Goal: Task Accomplishment & Management: Use online tool/utility

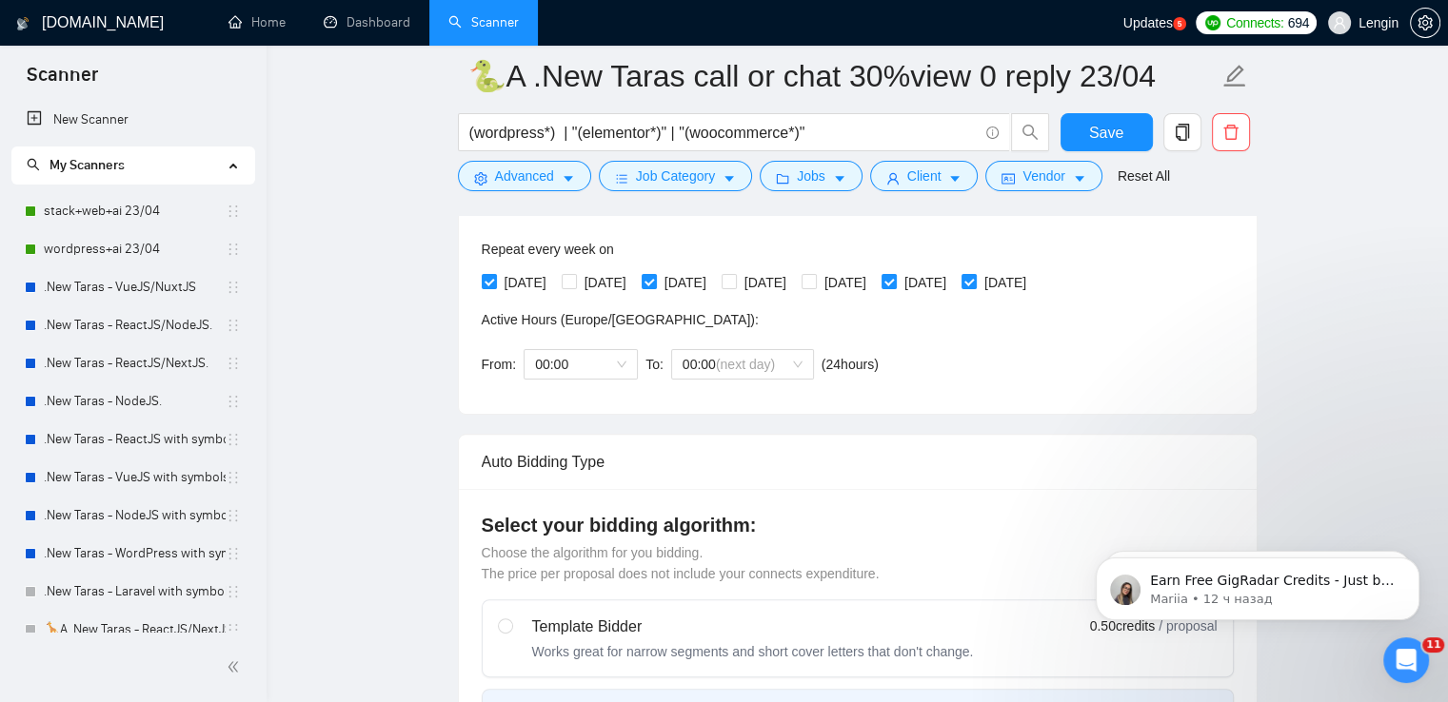
scroll to position [470, 0]
click at [375, 14] on link "Dashboard" at bounding box center [367, 22] width 87 height 16
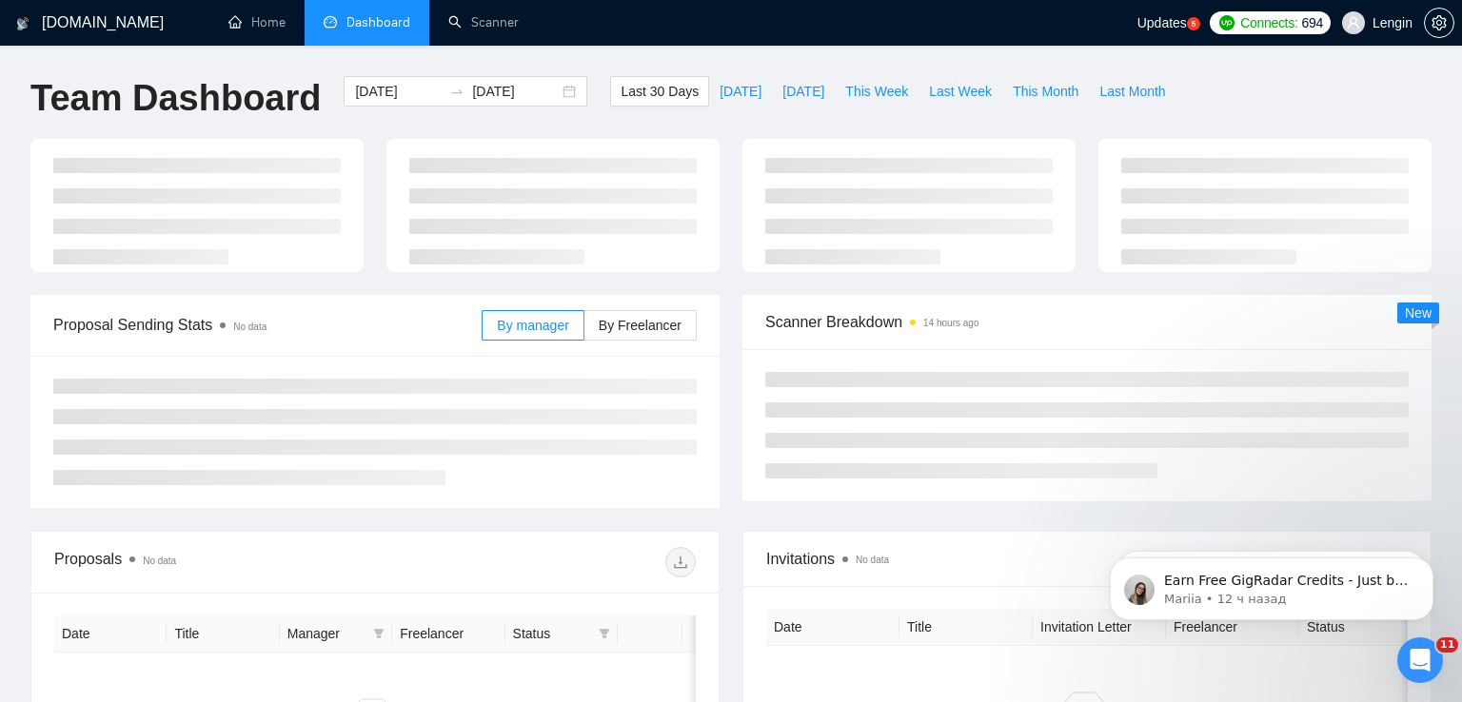
type input "[DATE]"
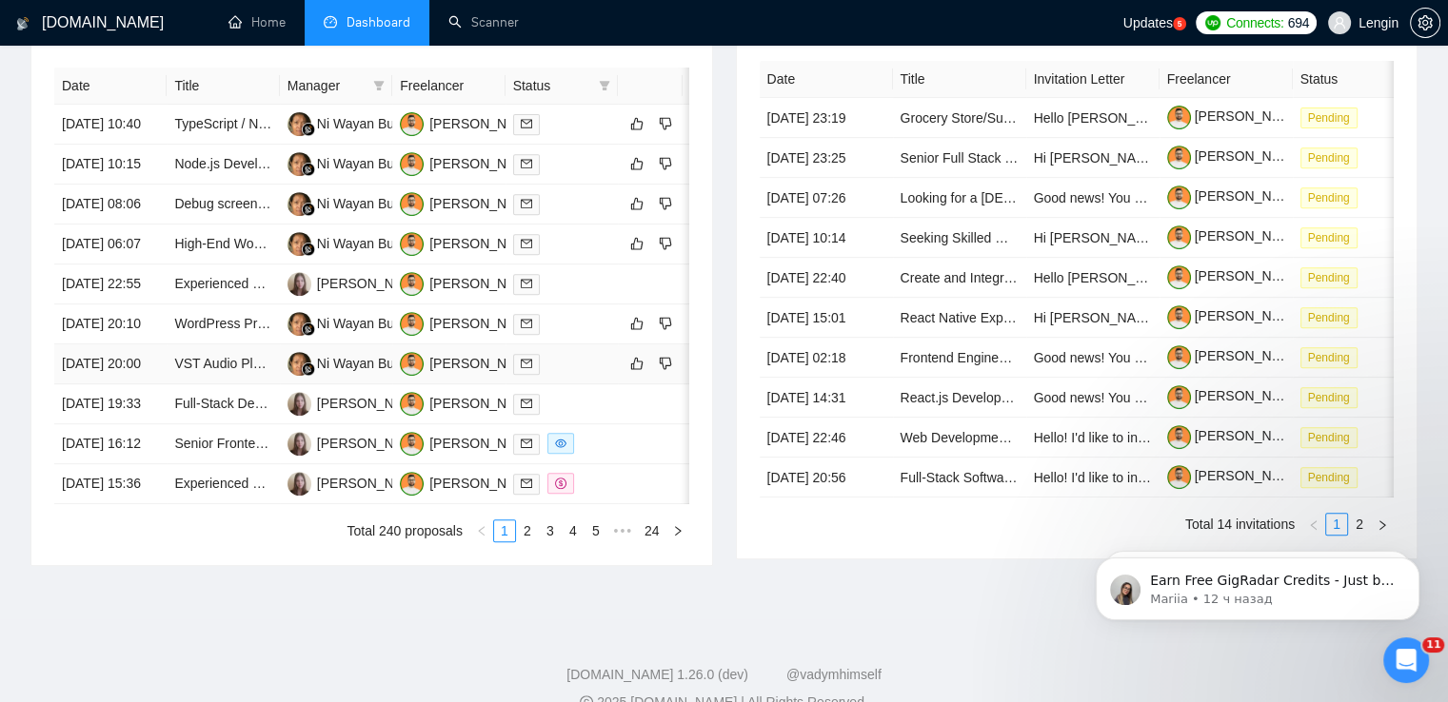
scroll to position [838, 0]
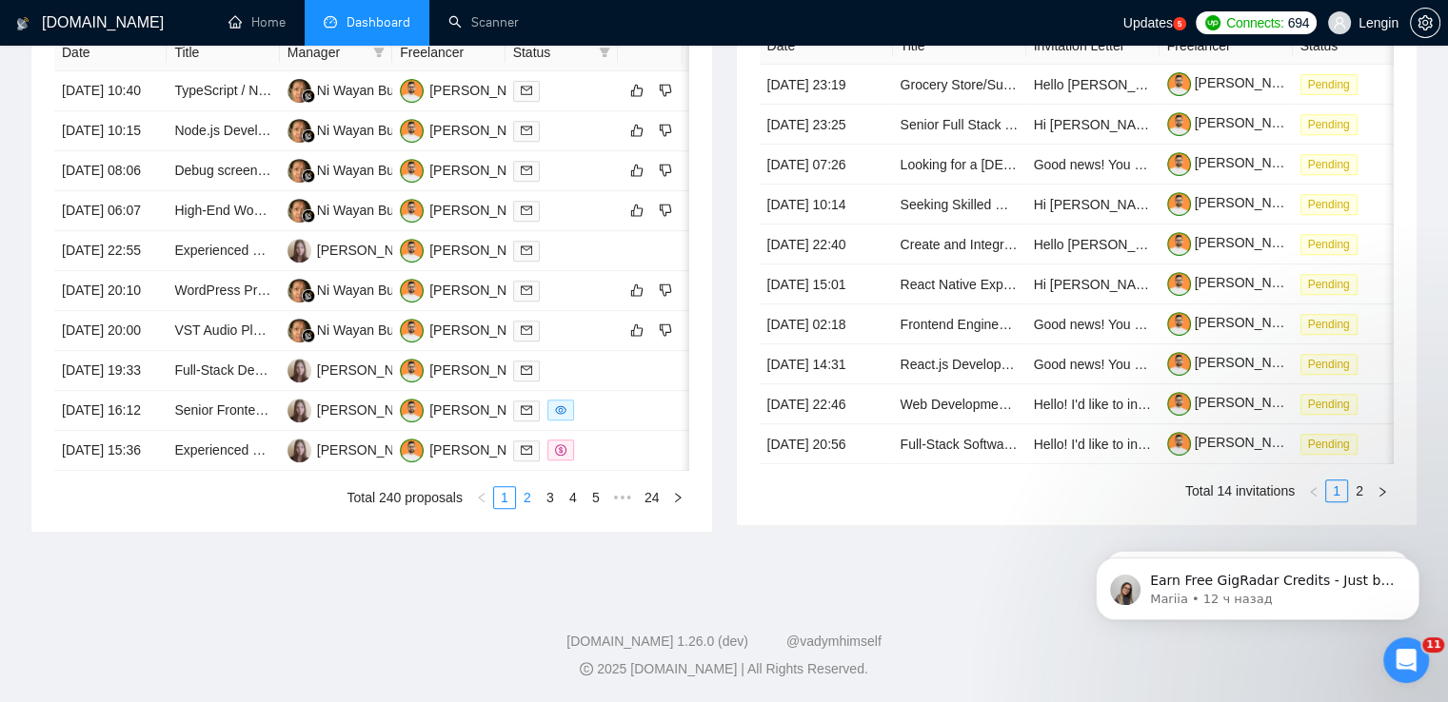
click at [531, 508] on link "2" at bounding box center [527, 497] width 21 height 21
click at [553, 508] on link "3" at bounding box center [550, 497] width 21 height 21
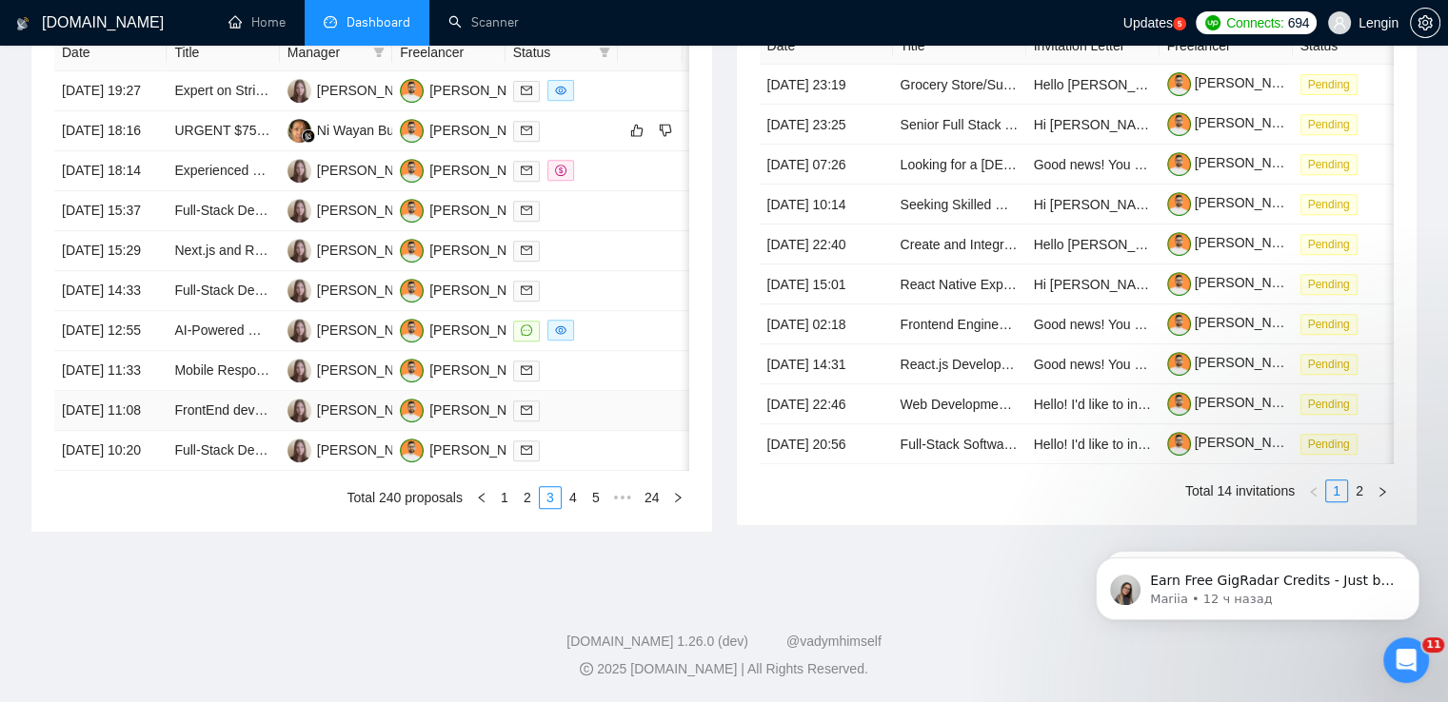
scroll to position [845, 0]
click at [571, 508] on link "4" at bounding box center [572, 497] width 21 height 21
click at [480, 508] on link "1" at bounding box center [481, 497] width 21 height 21
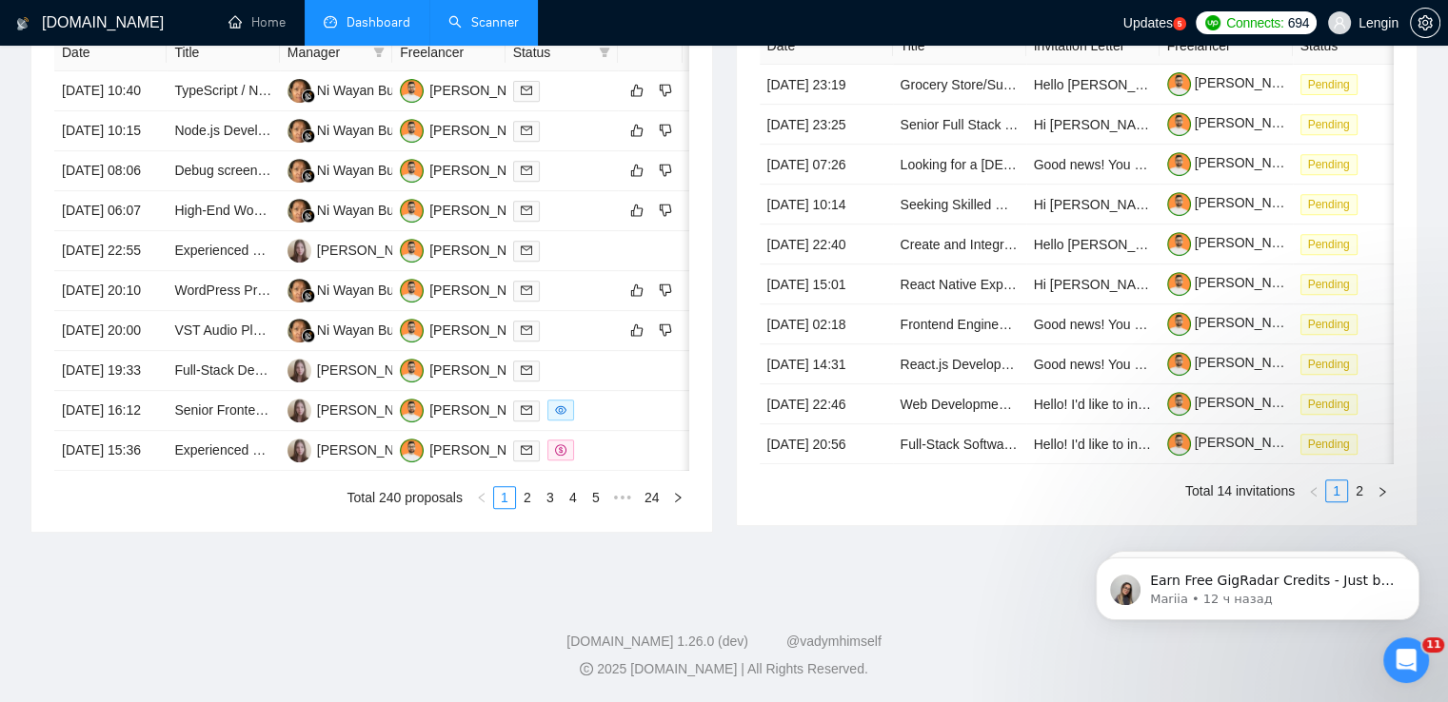
click at [466, 21] on link "Scanner" at bounding box center [483, 22] width 70 height 16
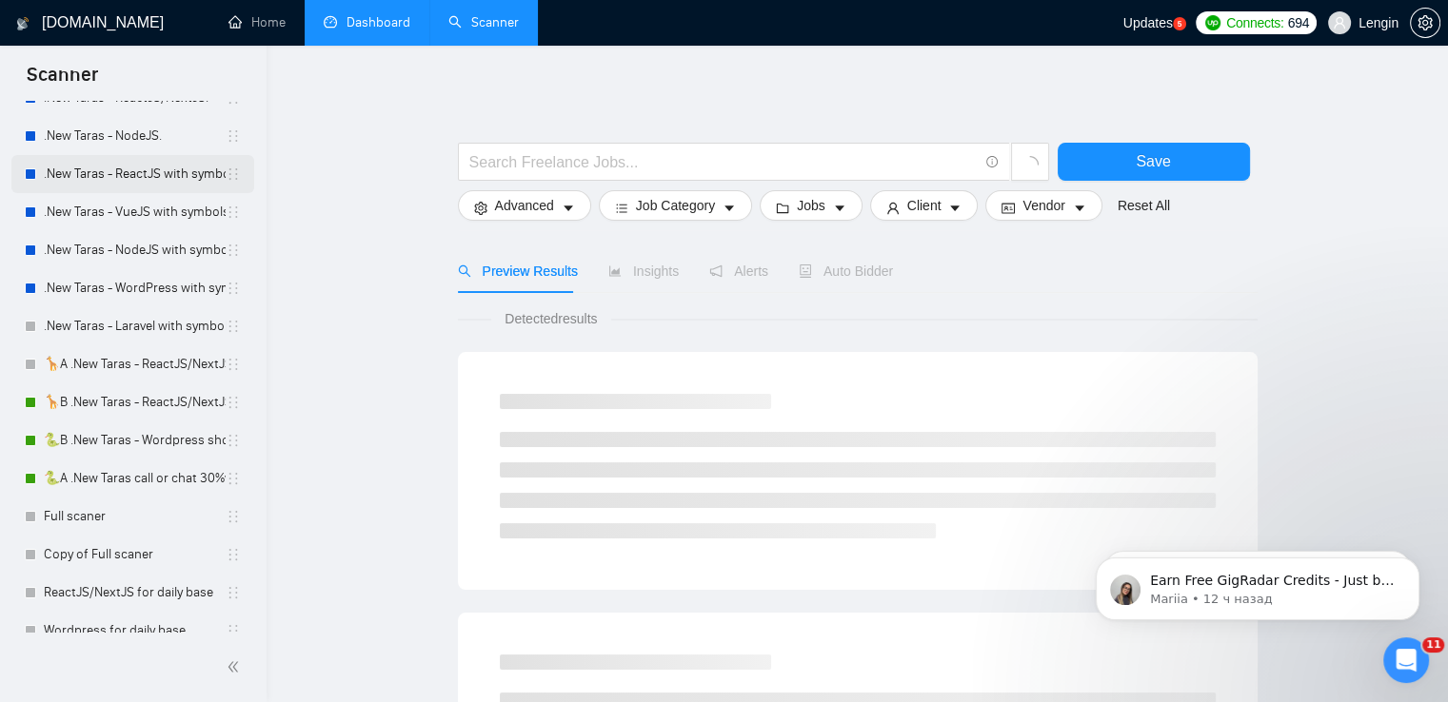
scroll to position [266, 0]
click at [102, 407] on link "🦒B .New Taras - ReactJS/NextJS rel exp 23/04" at bounding box center [135, 402] width 182 height 38
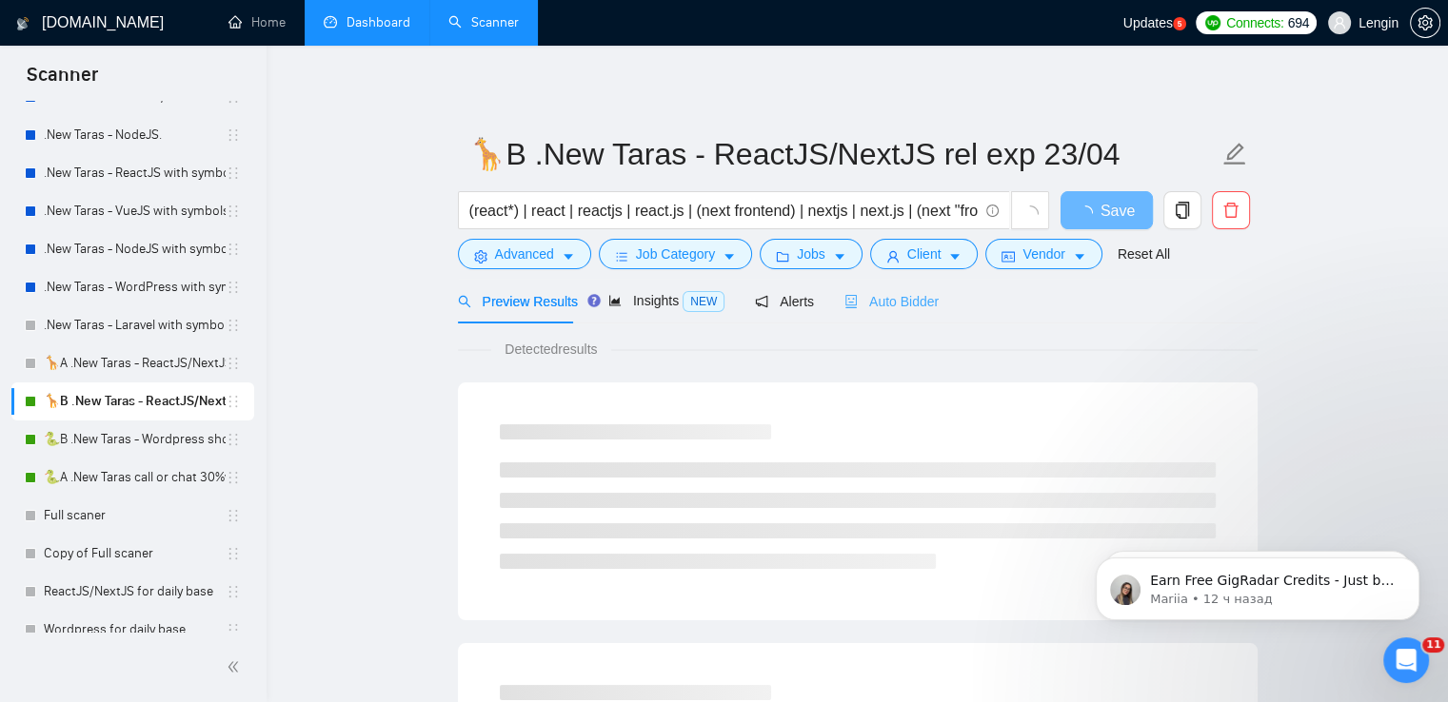
click at [891, 313] on div "Auto Bidder" at bounding box center [891, 301] width 94 height 45
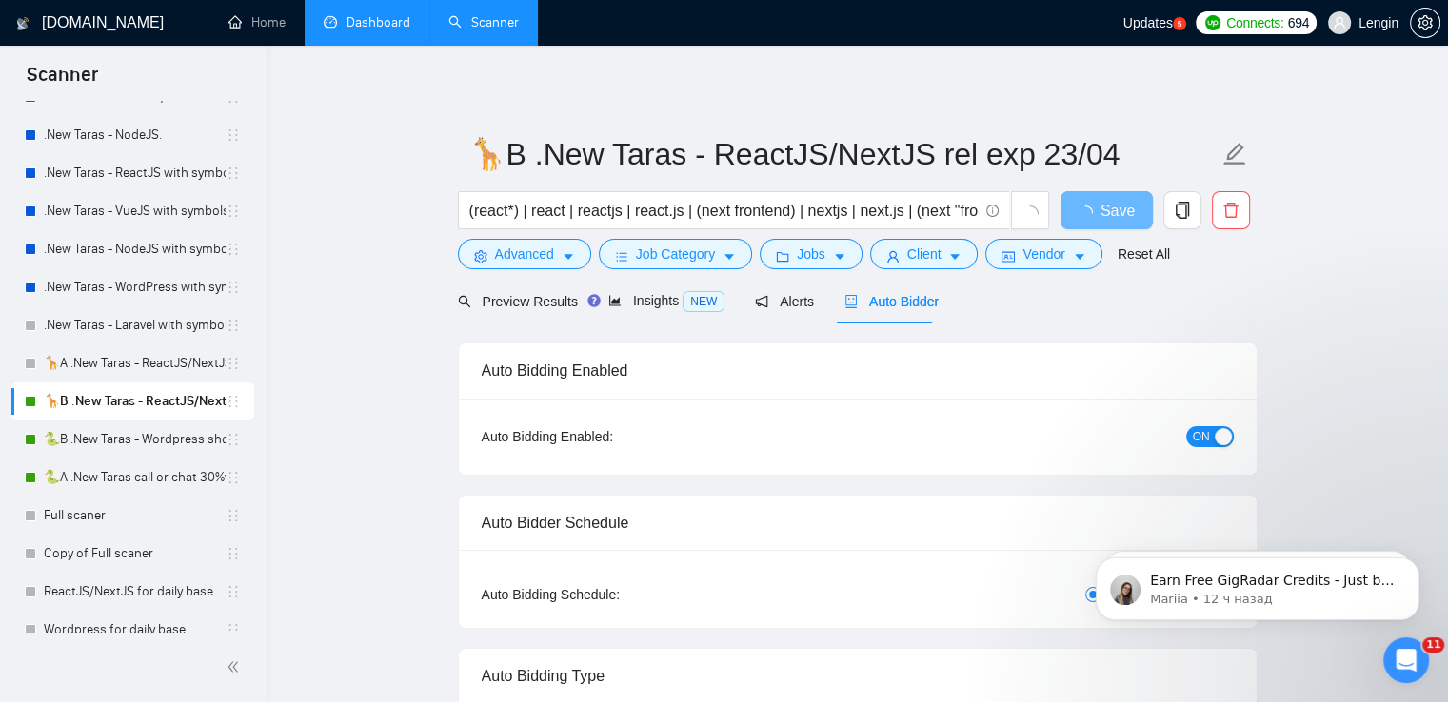
radio input "false"
radio input "true"
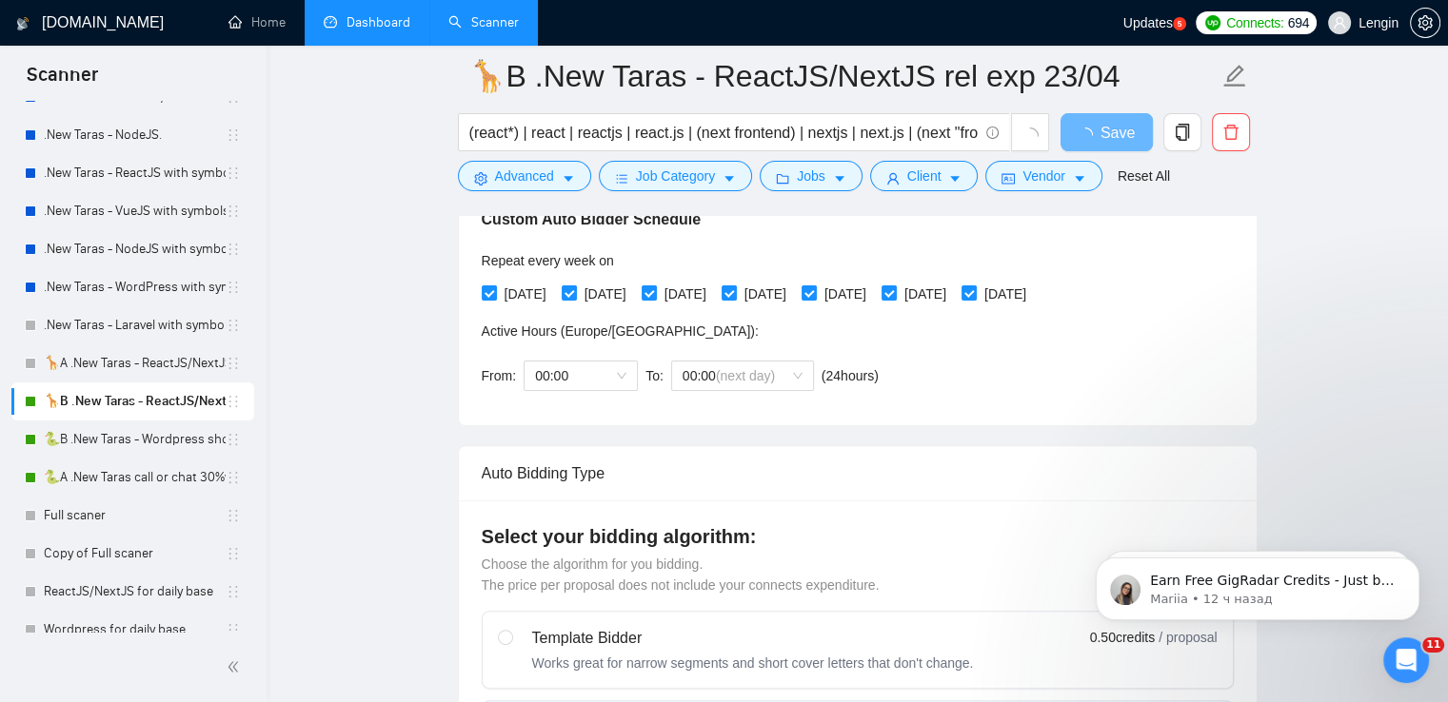
scroll to position [464, 0]
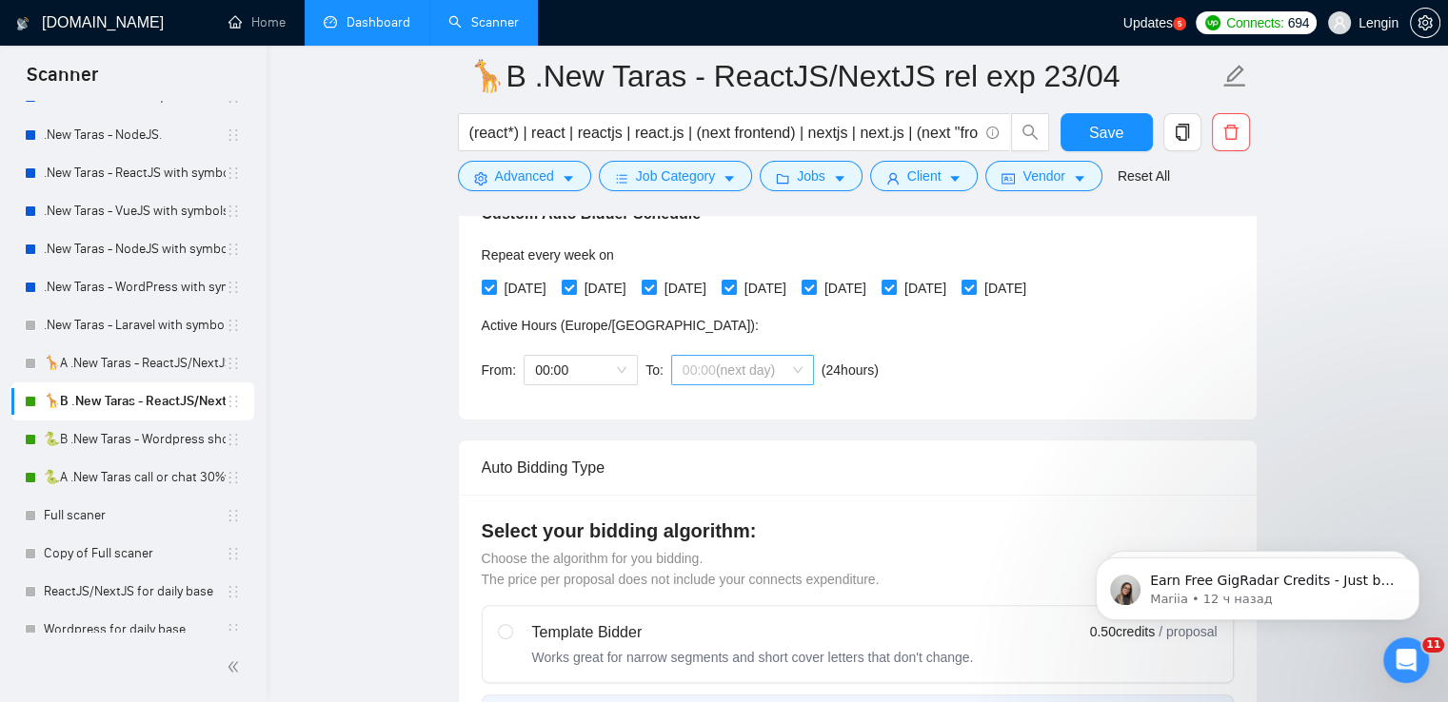
click at [788, 365] on span "00:00 (next day)" at bounding box center [742, 370] width 120 height 29
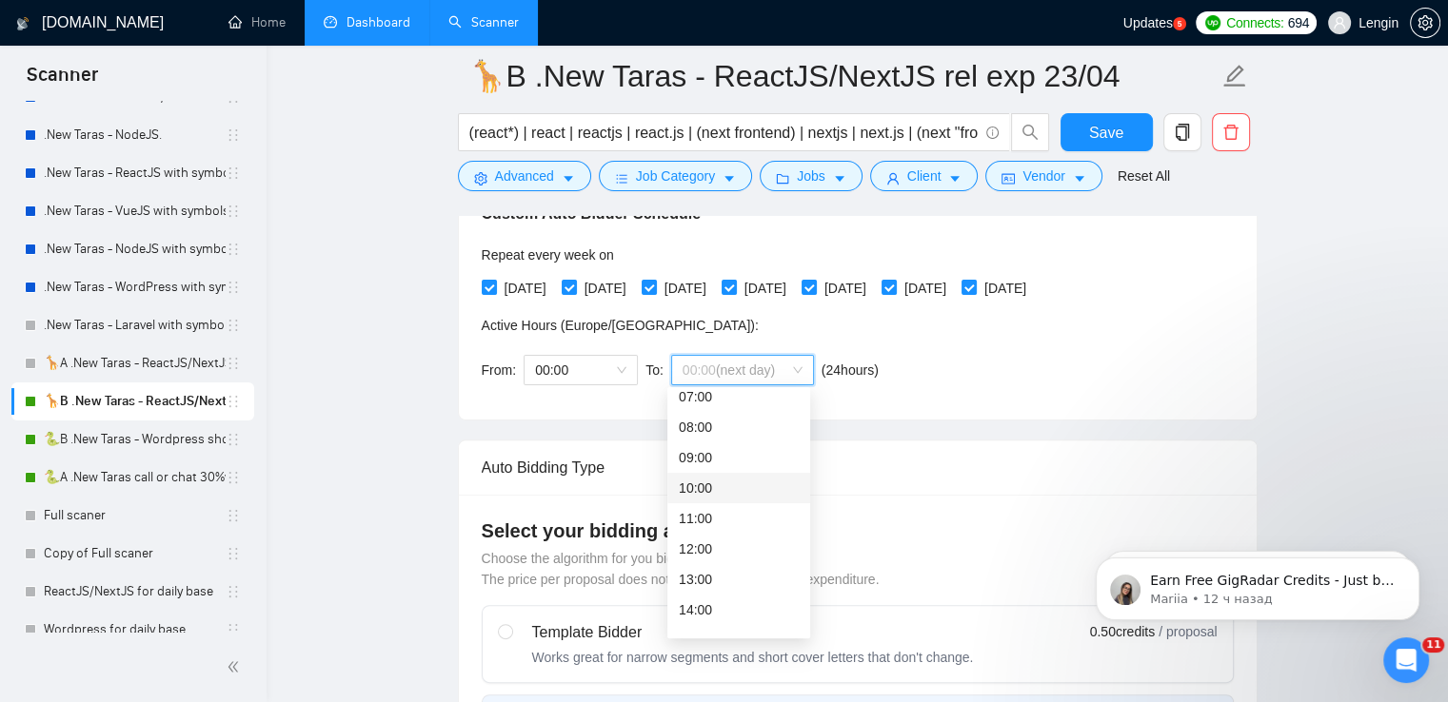
click at [715, 496] on div "10:00" at bounding box center [739, 488] width 120 height 21
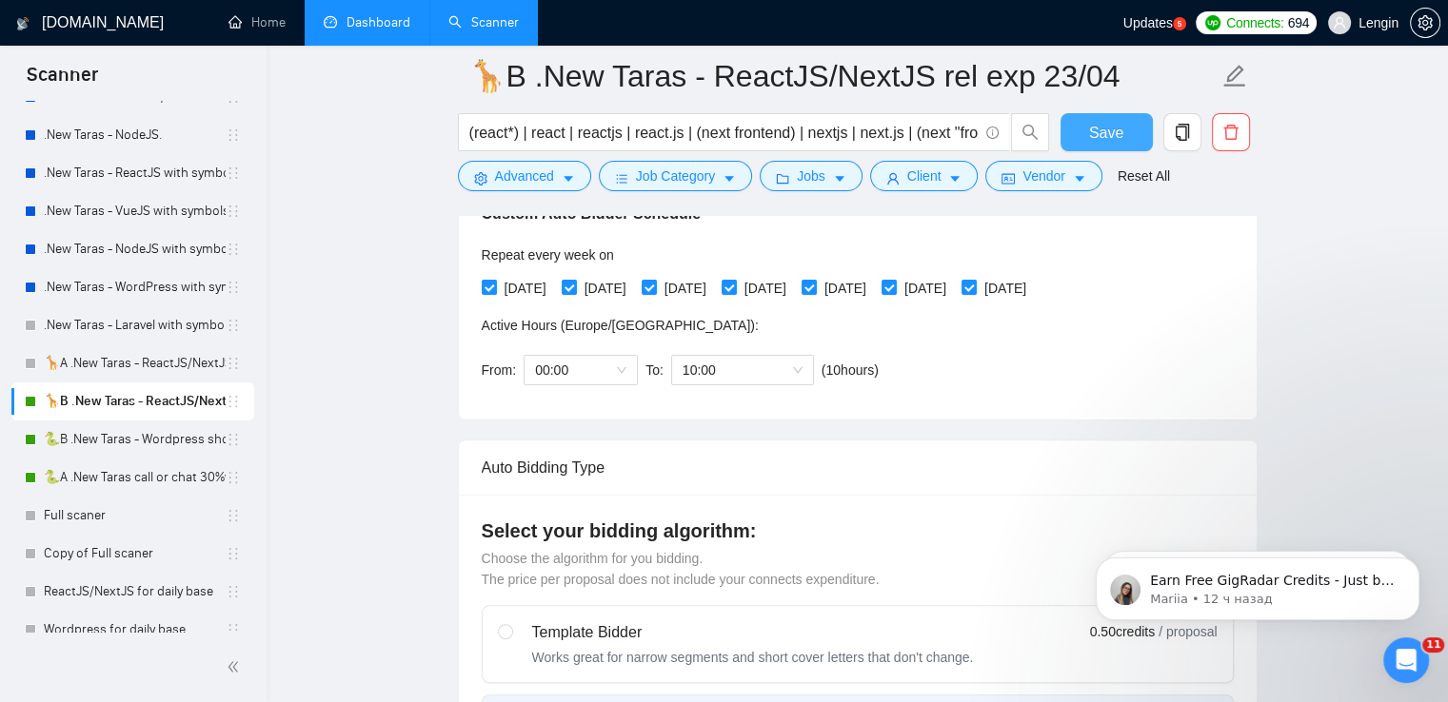
click at [1079, 138] on button "Save" at bounding box center [1106, 132] width 92 height 38
click at [192, 481] on link "🐍A .New Taras call or chat 30%view 0 reply 23/04" at bounding box center [135, 478] width 182 height 38
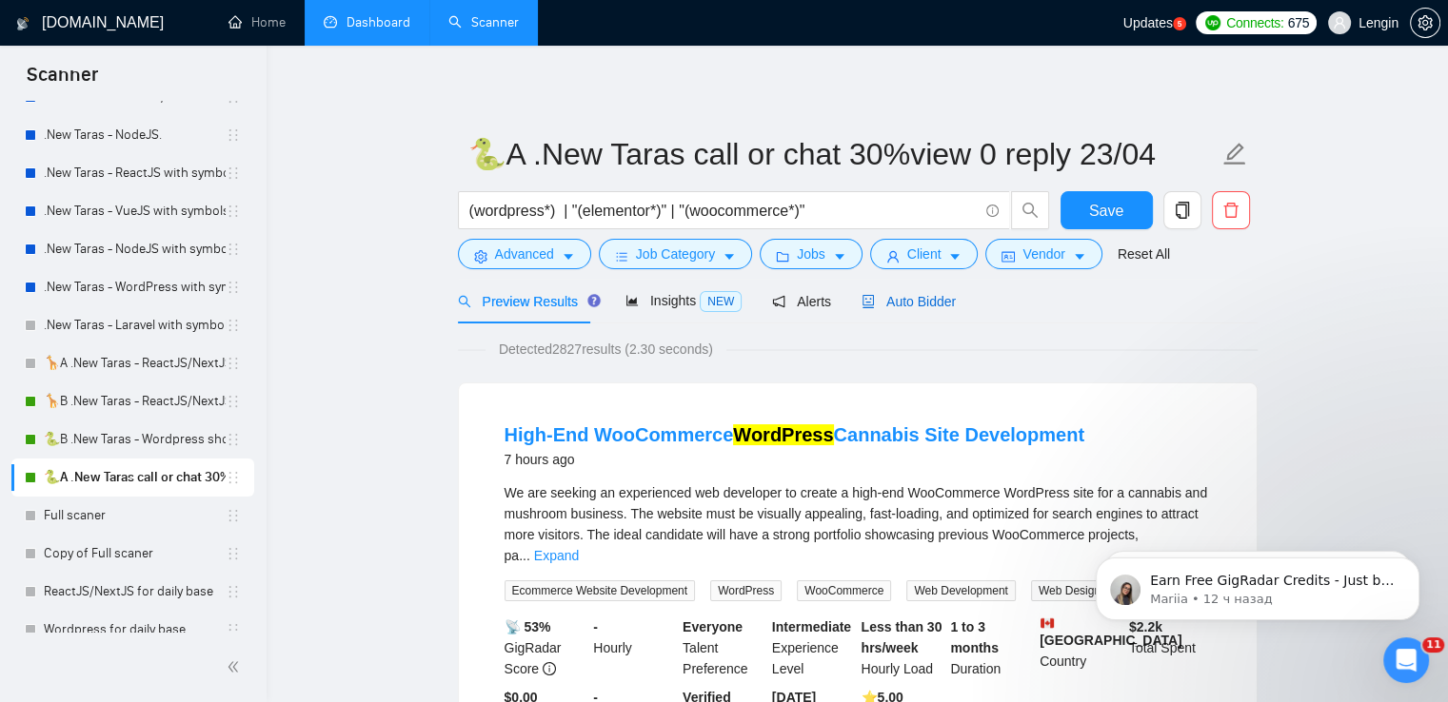
click at [915, 296] on span "Auto Bidder" at bounding box center [908, 301] width 94 height 15
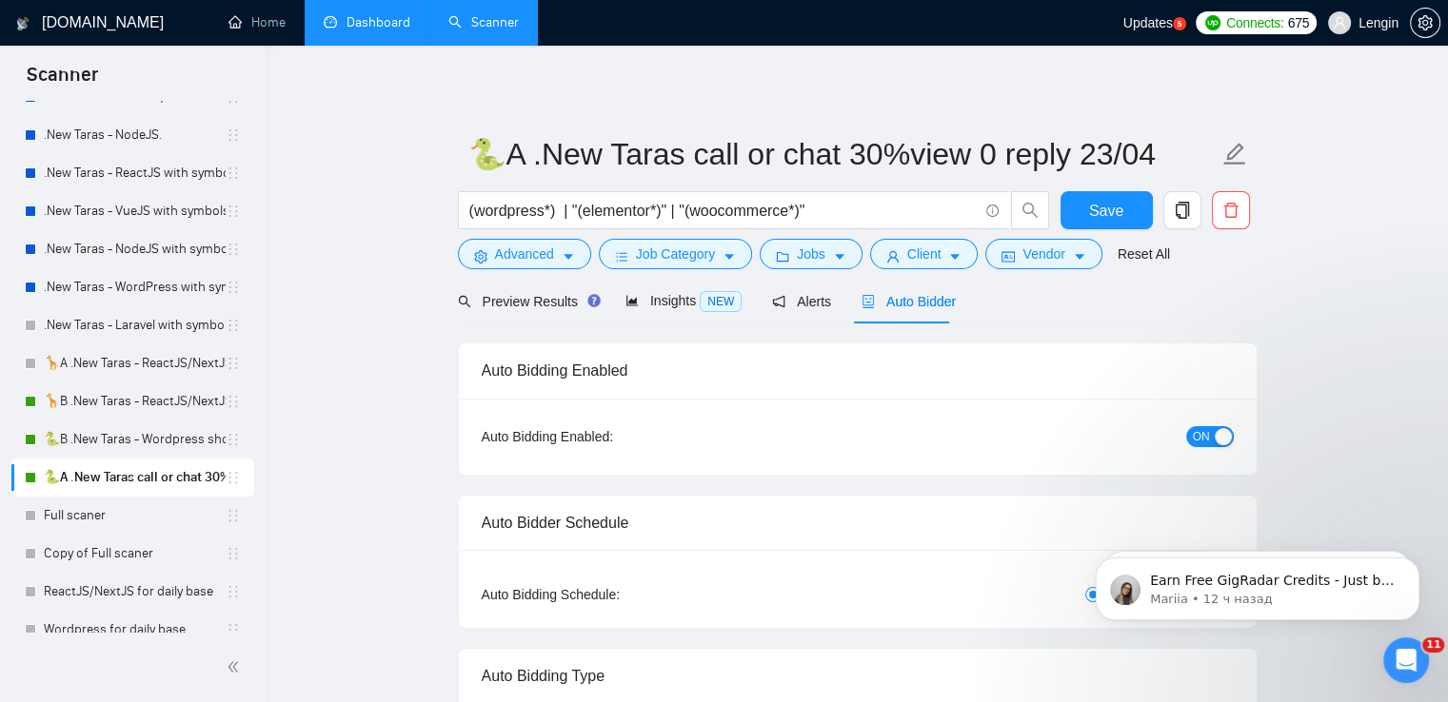
radio input "false"
radio input "true"
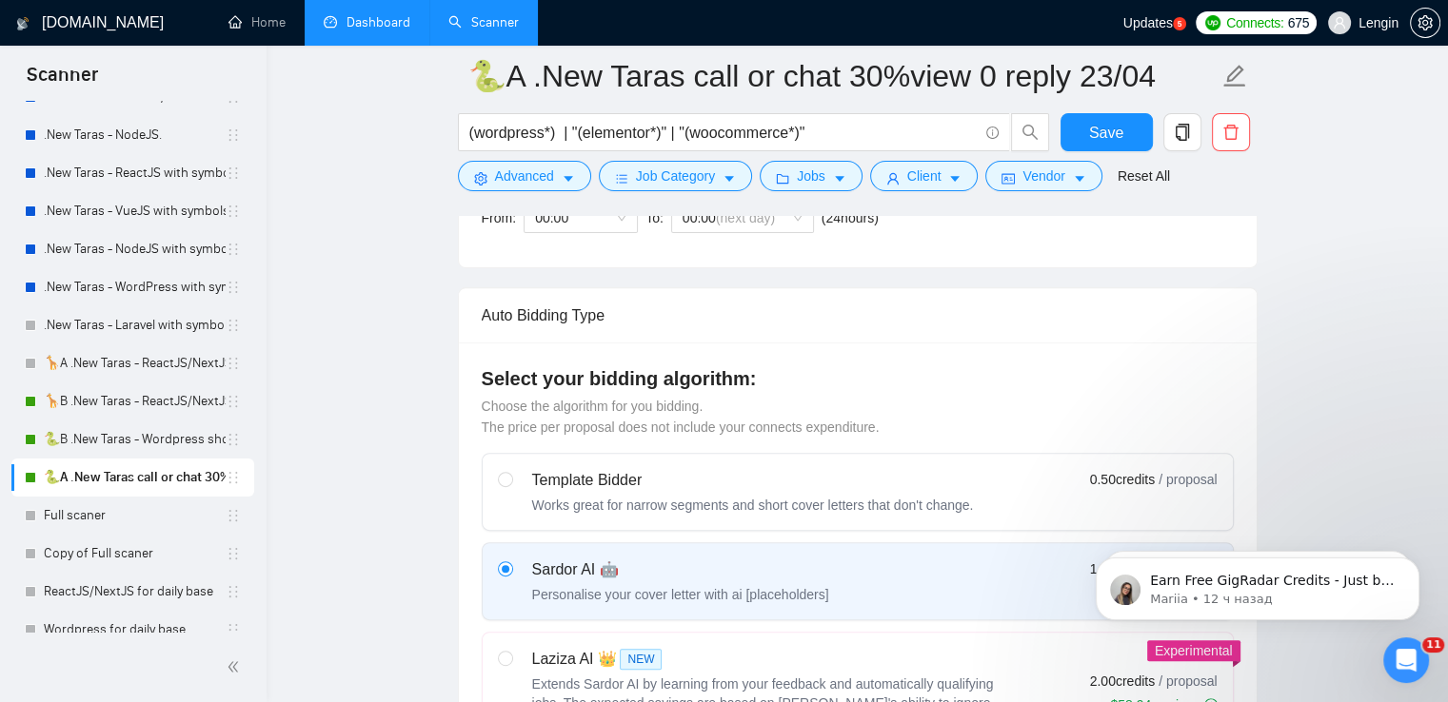
scroll to position [487, 0]
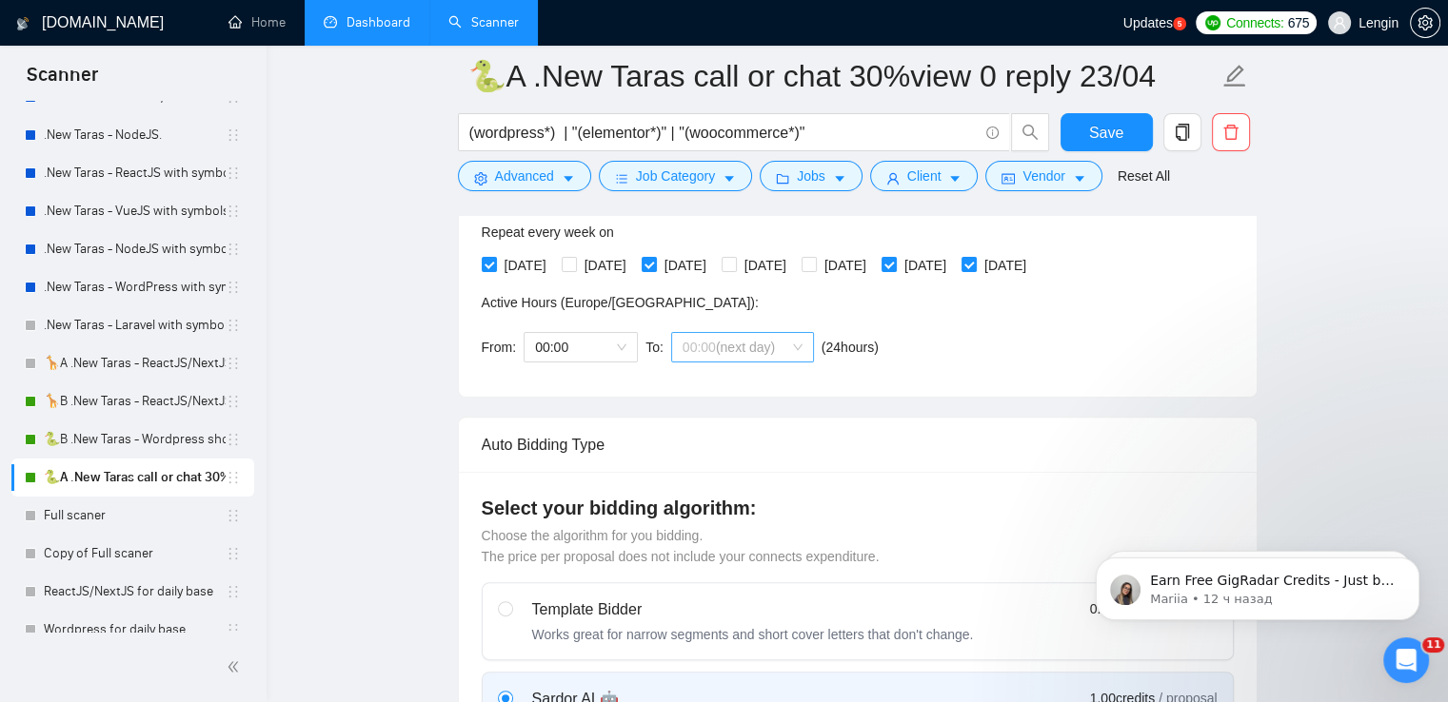
click at [797, 346] on span "00:00 (next day)" at bounding box center [742, 347] width 120 height 29
click at [697, 589] on div "10:00" at bounding box center [739, 590] width 120 height 21
click at [1102, 121] on span "Save" at bounding box center [1106, 133] width 34 height 24
